Goal: Check status

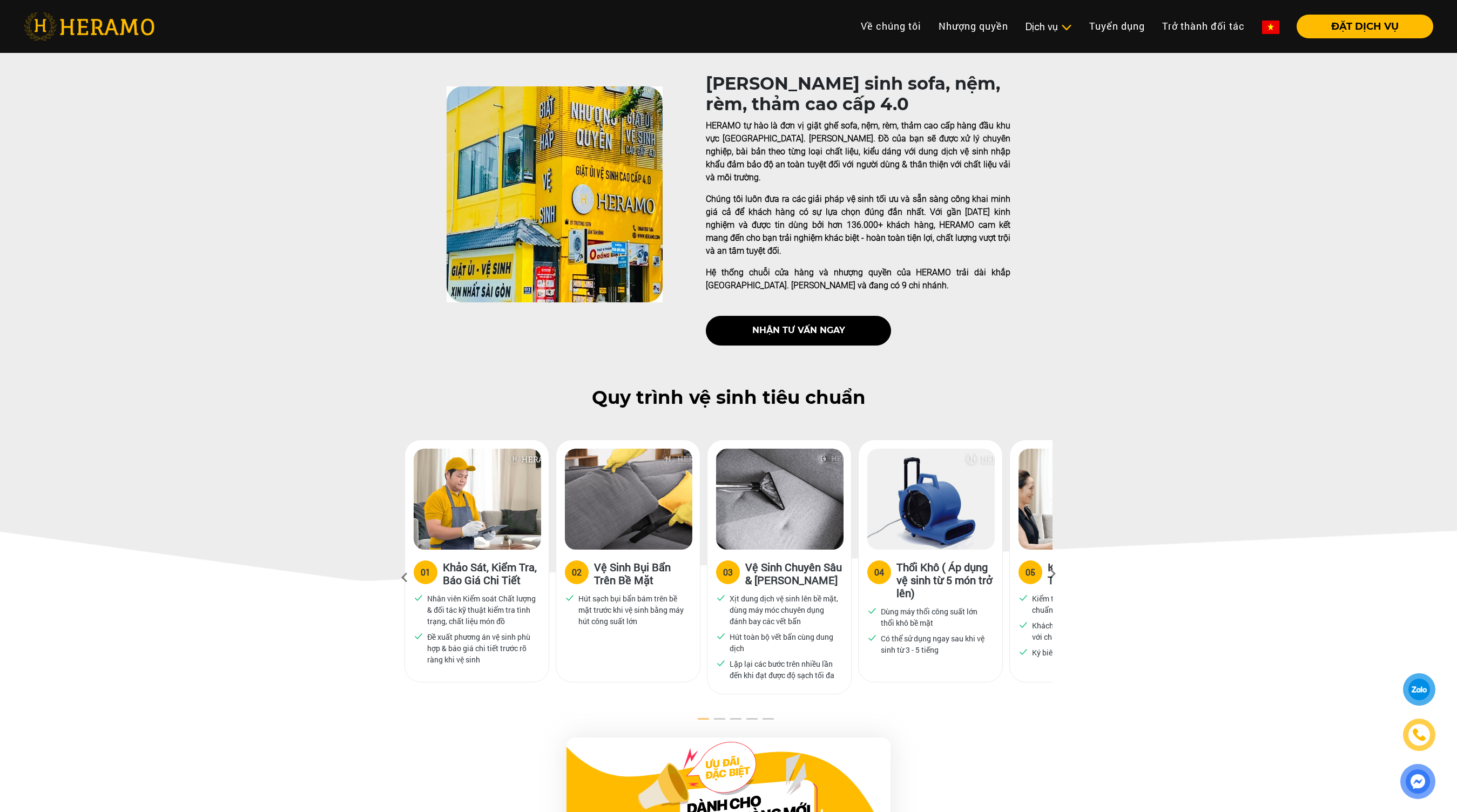
scroll to position [237, 0]
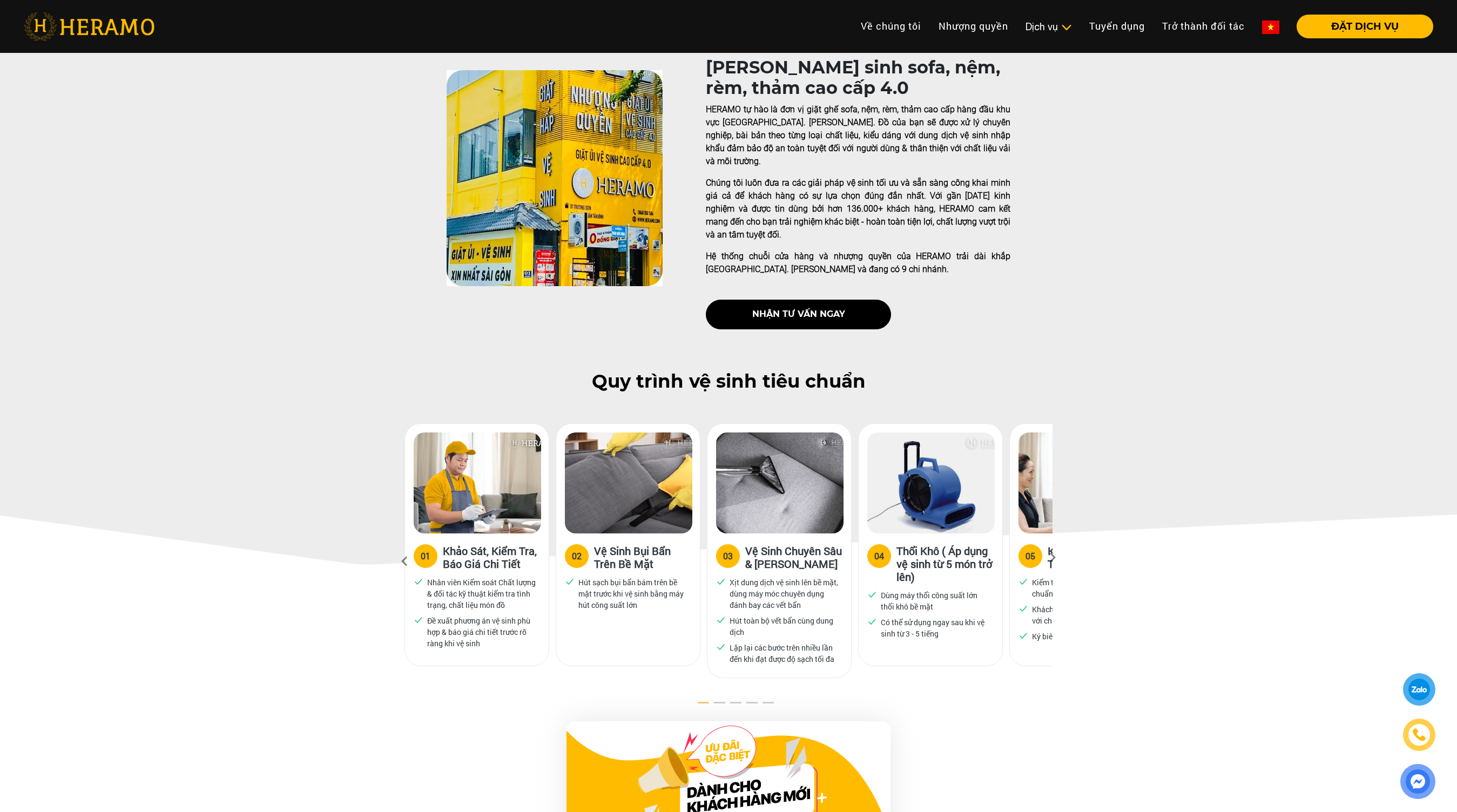
click at [1054, 558] on icon at bounding box center [1053, 561] width 19 height 7
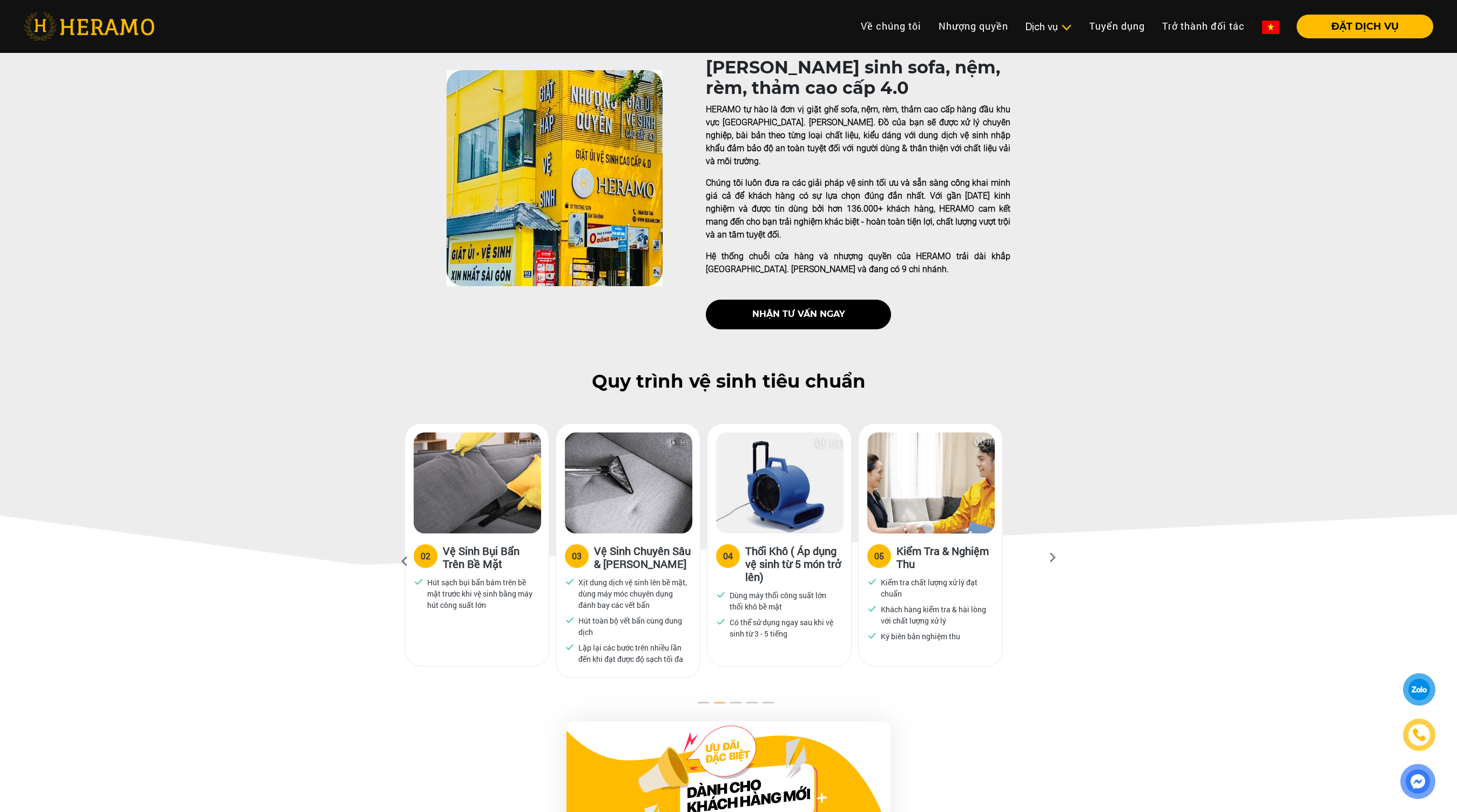
click at [402, 547] on icon at bounding box center [404, 562] width 19 height 29
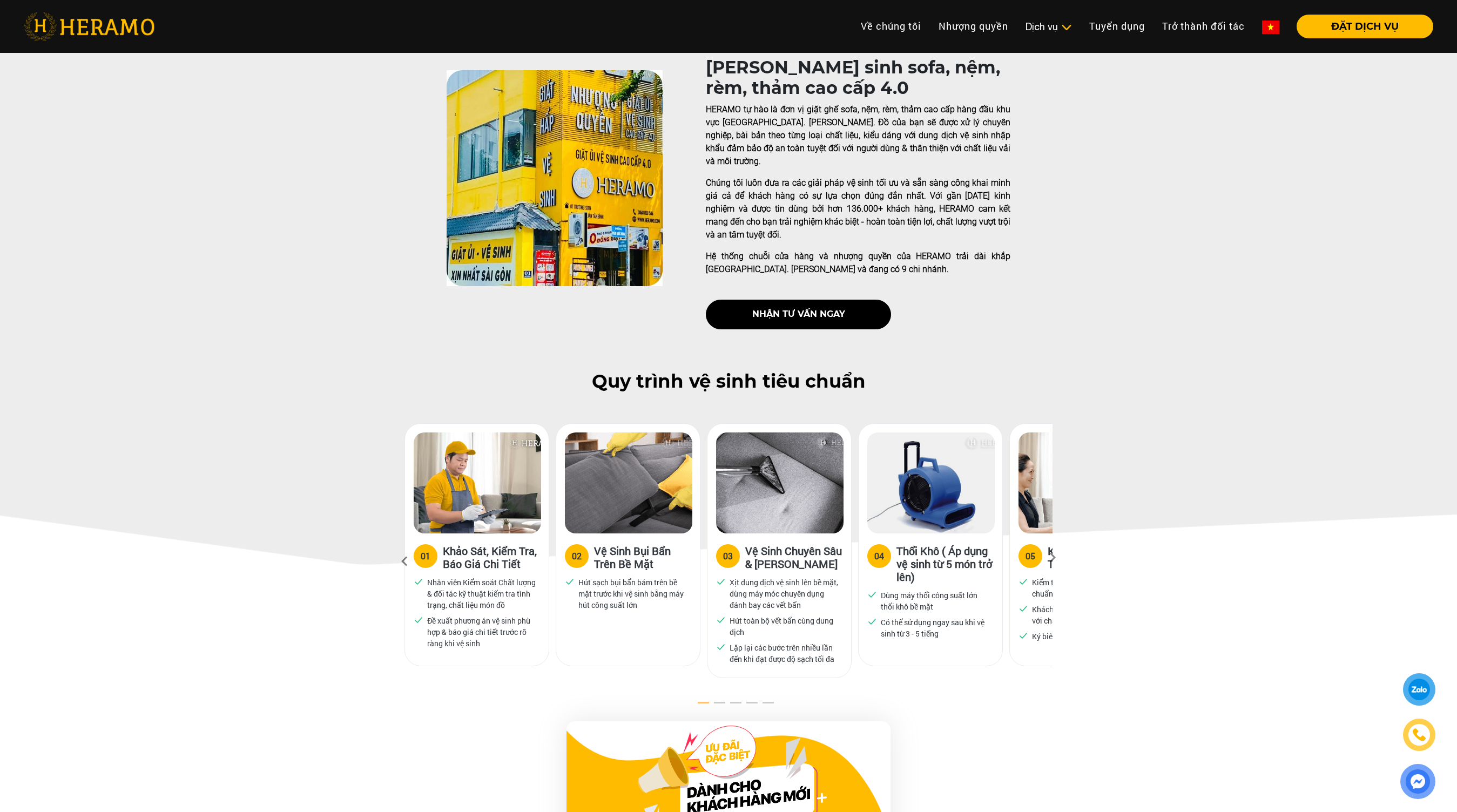
click at [1049, 558] on icon at bounding box center [1053, 561] width 19 height 7
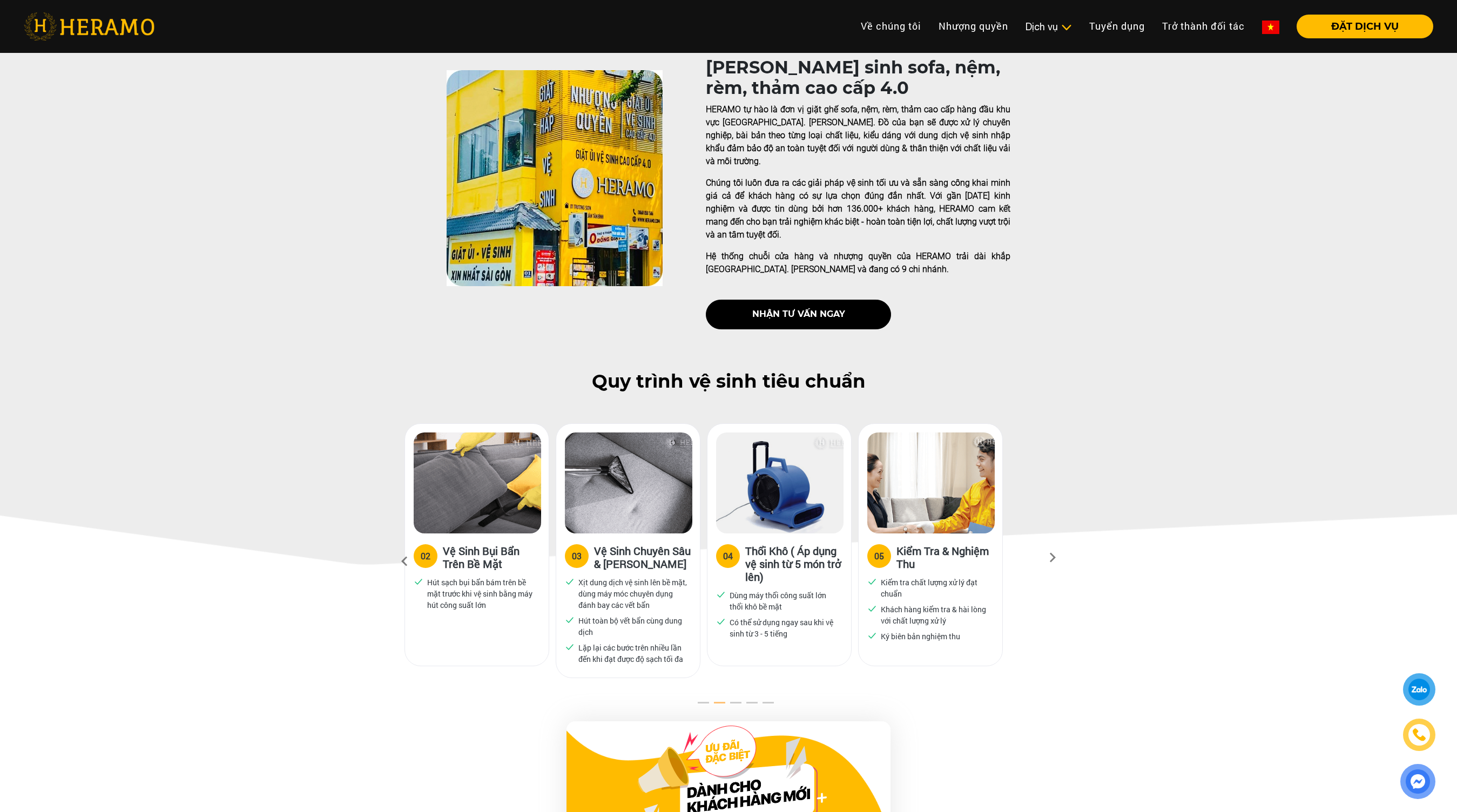
click at [1049, 558] on icon at bounding box center [1053, 561] width 19 height 7
